Goal: Information Seeking & Learning: Learn about a topic

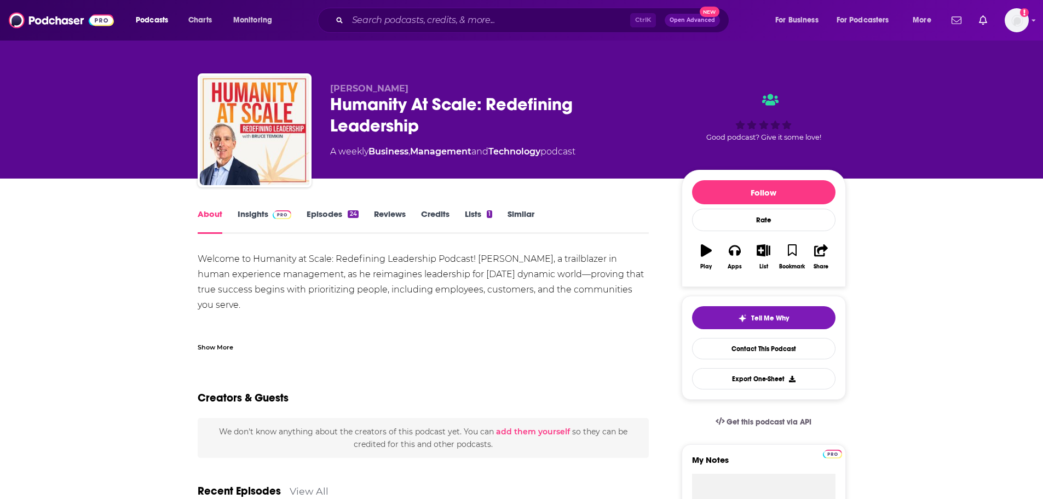
click at [256, 216] on link "Insights" at bounding box center [265, 221] width 54 height 25
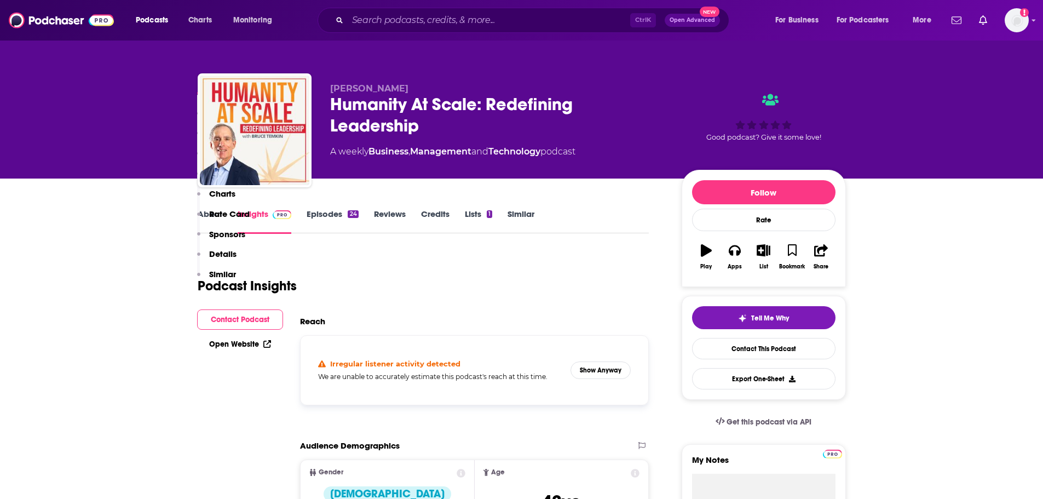
scroll to position [438, 0]
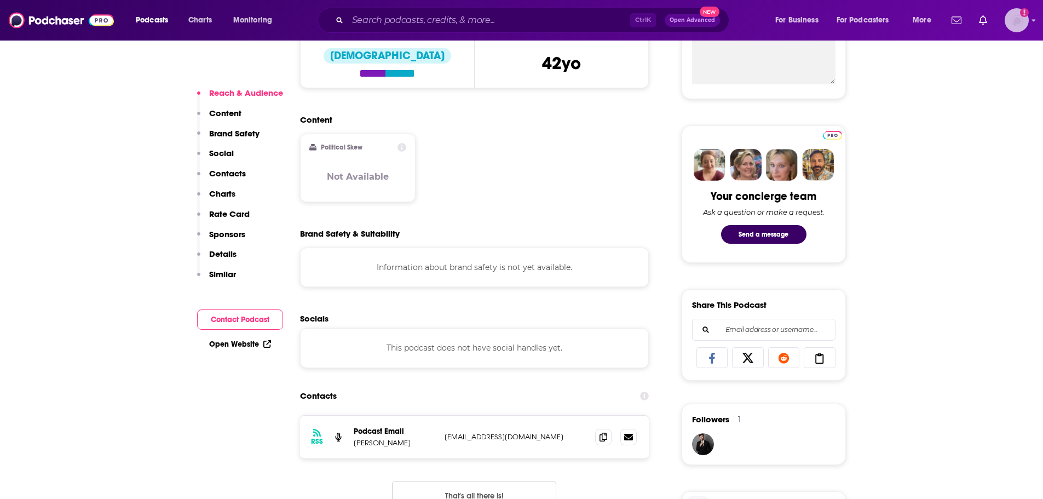
click at [1008, 23] on img "Logged in as Tessarossi87" at bounding box center [1017, 20] width 24 height 24
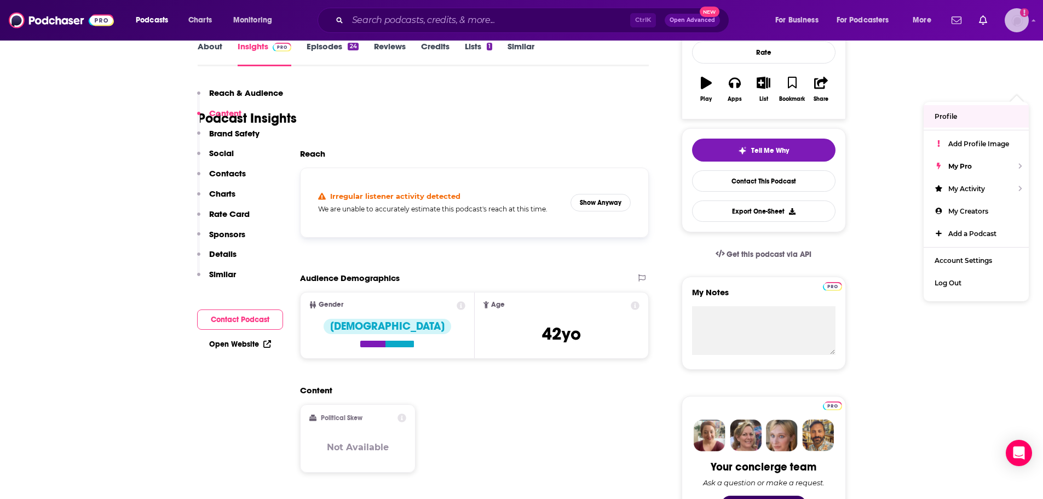
scroll to position [164, 0]
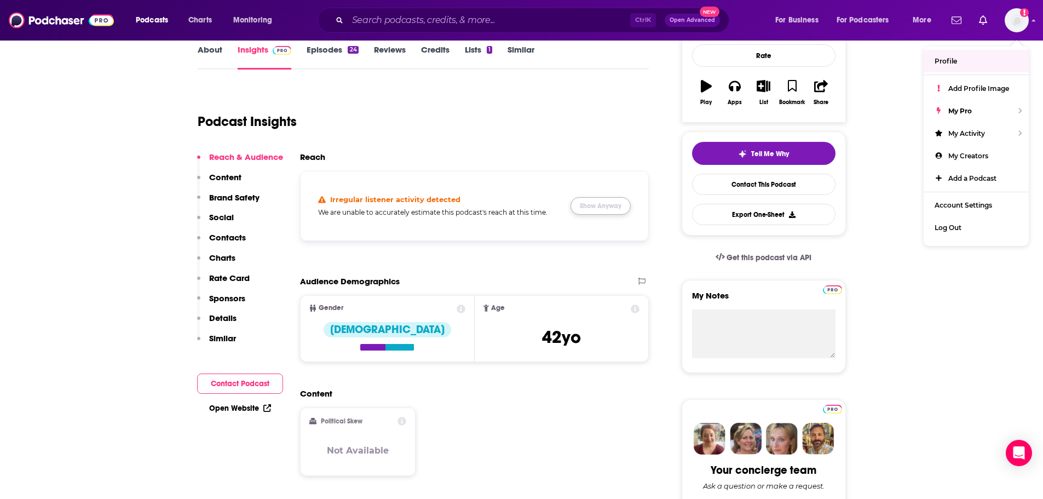
click at [589, 205] on button "Show Anyway" at bounding box center [600, 206] width 60 height 18
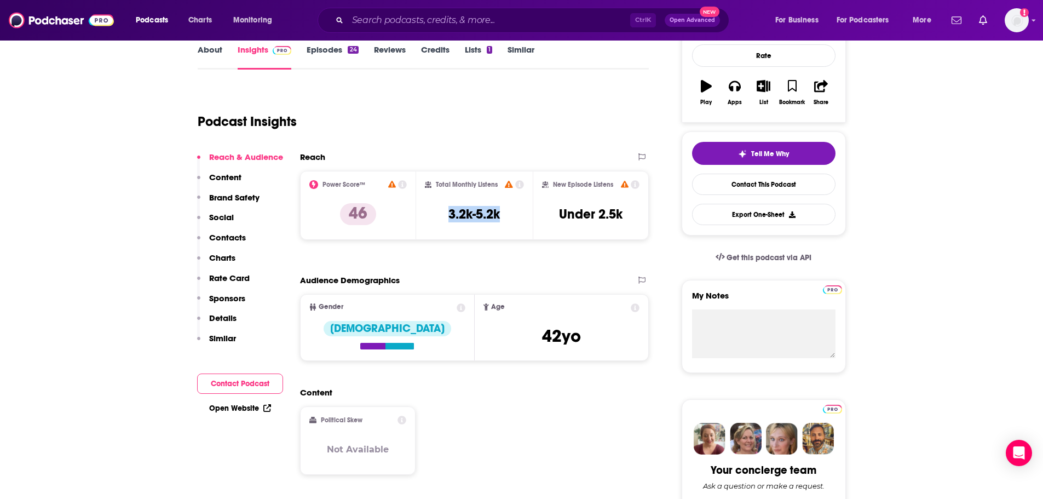
drag, startPoint x: 505, startPoint y: 220, endPoint x: 446, endPoint y: 217, distance: 59.7
click at [446, 217] on div "Total Monthly Listens 3.2k-5.2k" at bounding box center [474, 205] width 99 height 50
copy h3 "3.2k-5.2k"
click at [475, 215] on h3 "3.2k-5.2k" at bounding box center [473, 214] width 51 height 16
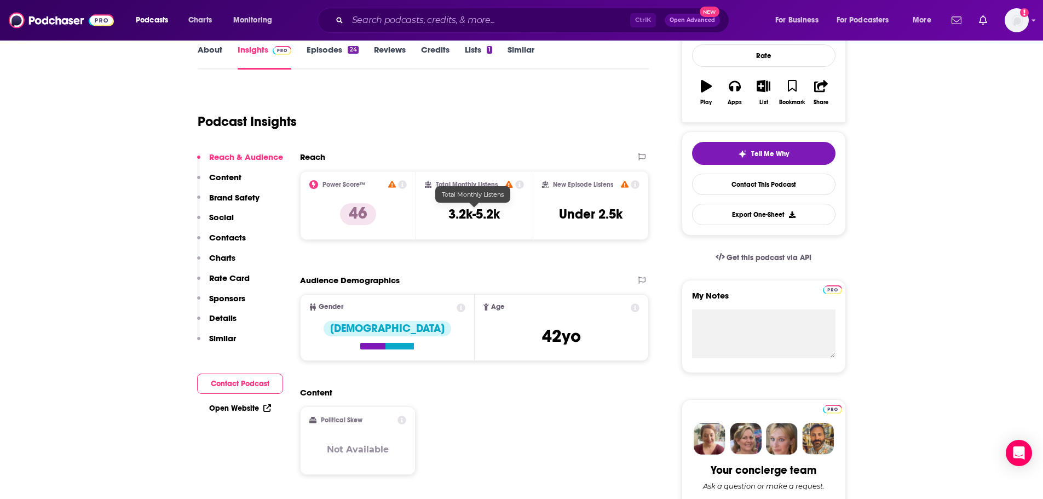
click at [506, 213] on div "Total Monthly Listens 3.2k-5.2k" at bounding box center [474, 205] width 99 height 50
drag, startPoint x: 513, startPoint y: 210, endPoint x: 502, endPoint y: 218, distance: 13.7
click at [513, 211] on div "Total Monthly Listens 3.2k-5.2k" at bounding box center [474, 205] width 99 height 50
drag, startPoint x: 502, startPoint y: 218, endPoint x: 449, endPoint y: 217, distance: 52.6
click at [449, 217] on div "Total Monthly Listens 3.2k-5.2k" at bounding box center [474, 205] width 99 height 50
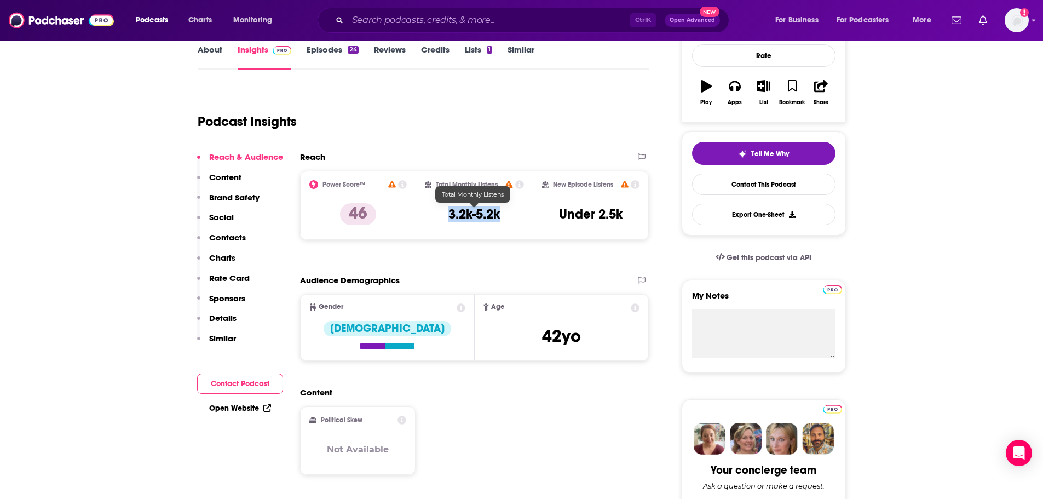
copy h3 "3.2k-5.2k"
drag, startPoint x: 475, startPoint y: 206, endPoint x: 469, endPoint y: 217, distance: 12.3
click at [469, 217] on h3 "3.2k-5.2k" at bounding box center [473, 214] width 51 height 16
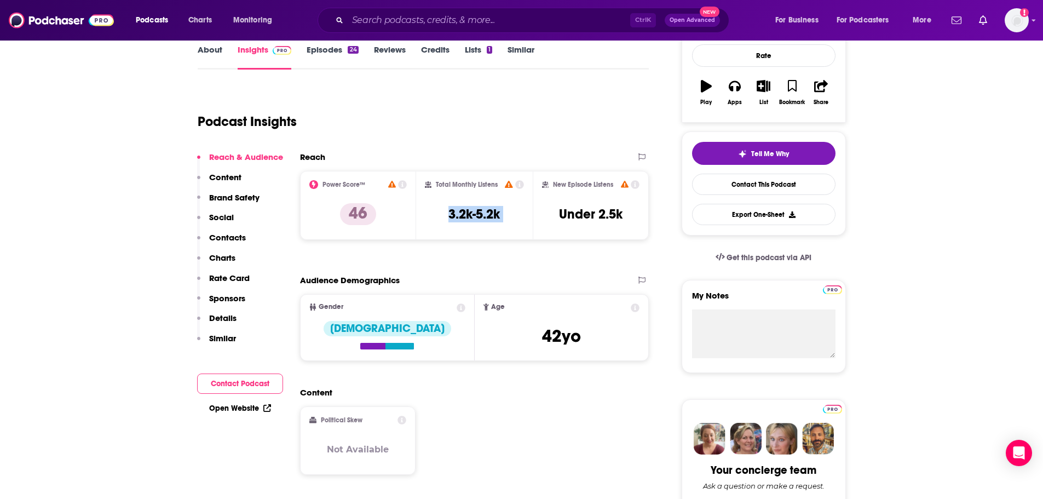
copy div "3.2k-5.2k"
